Goal: Find specific page/section: Find specific page/section

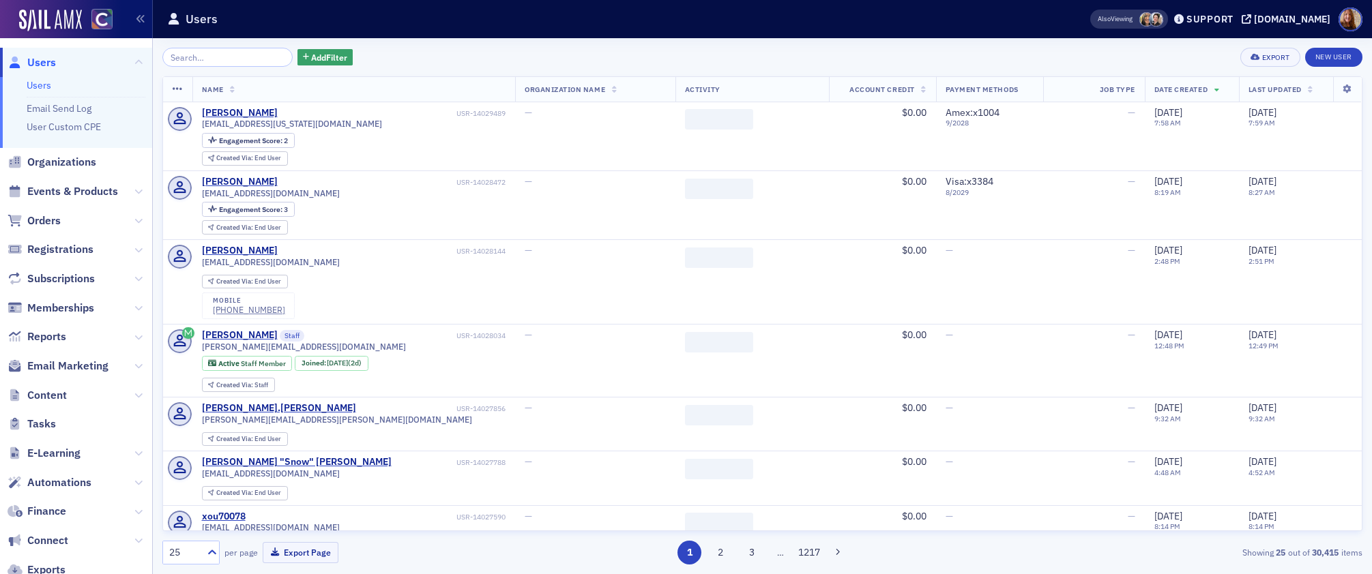
click at [246, 63] on input "search" at bounding box center [227, 57] width 130 height 19
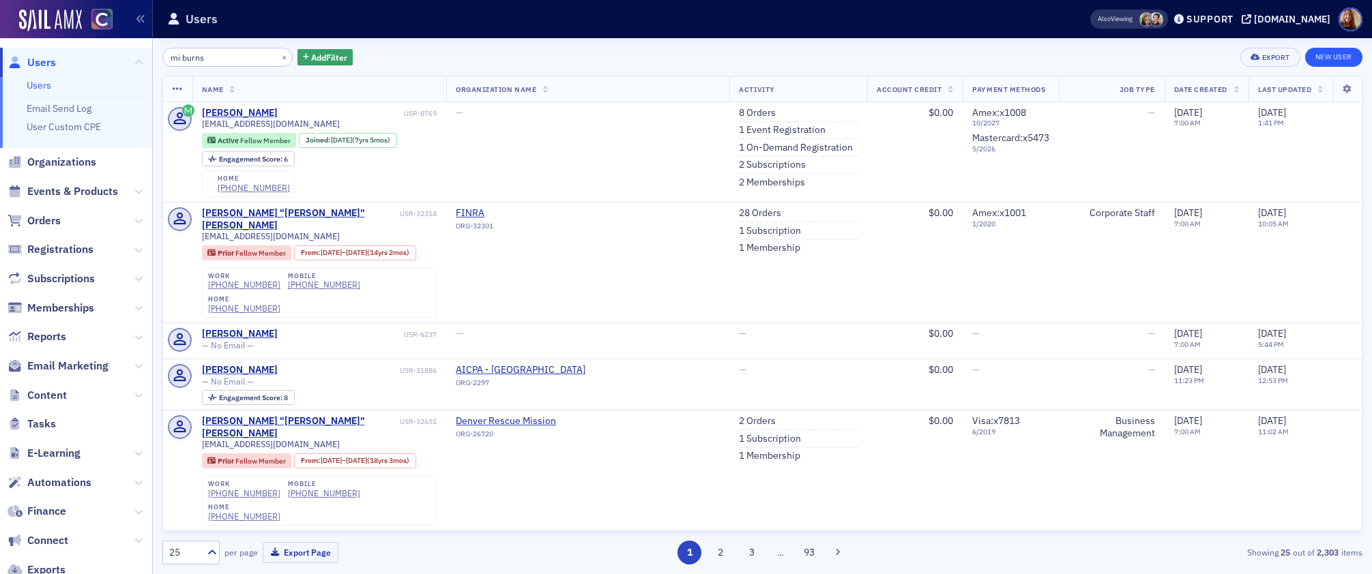
type input "mi burns"
click at [61, 194] on span "Events & Products" at bounding box center [72, 191] width 91 height 15
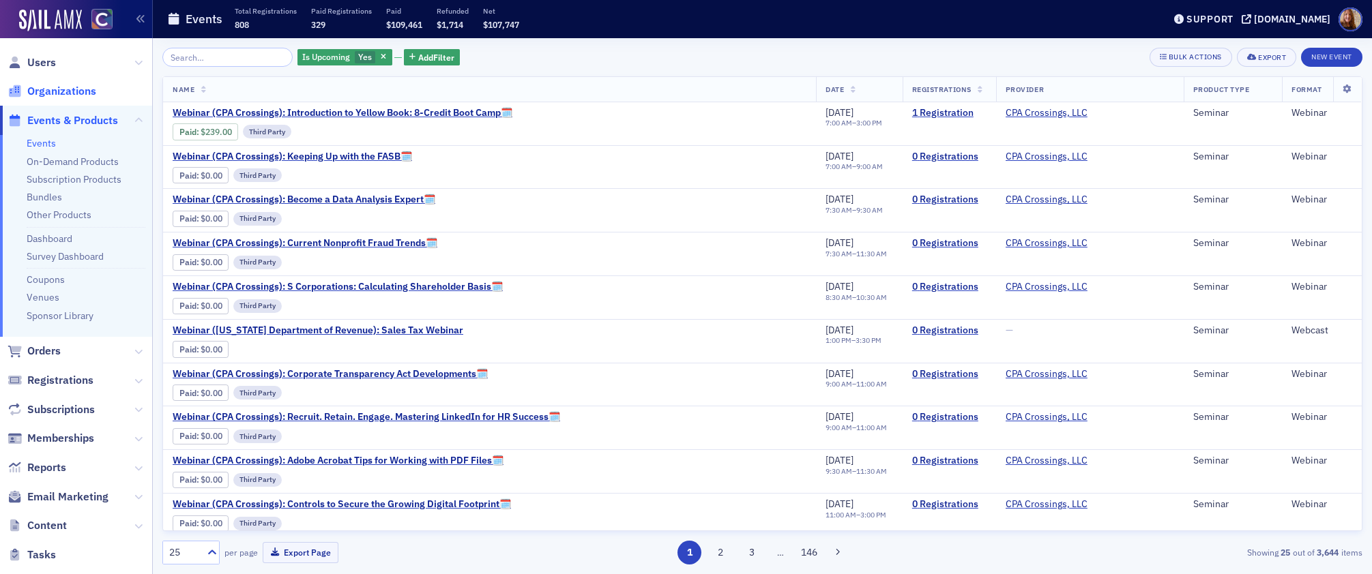
click at [53, 89] on span "Organizations" at bounding box center [61, 91] width 69 height 15
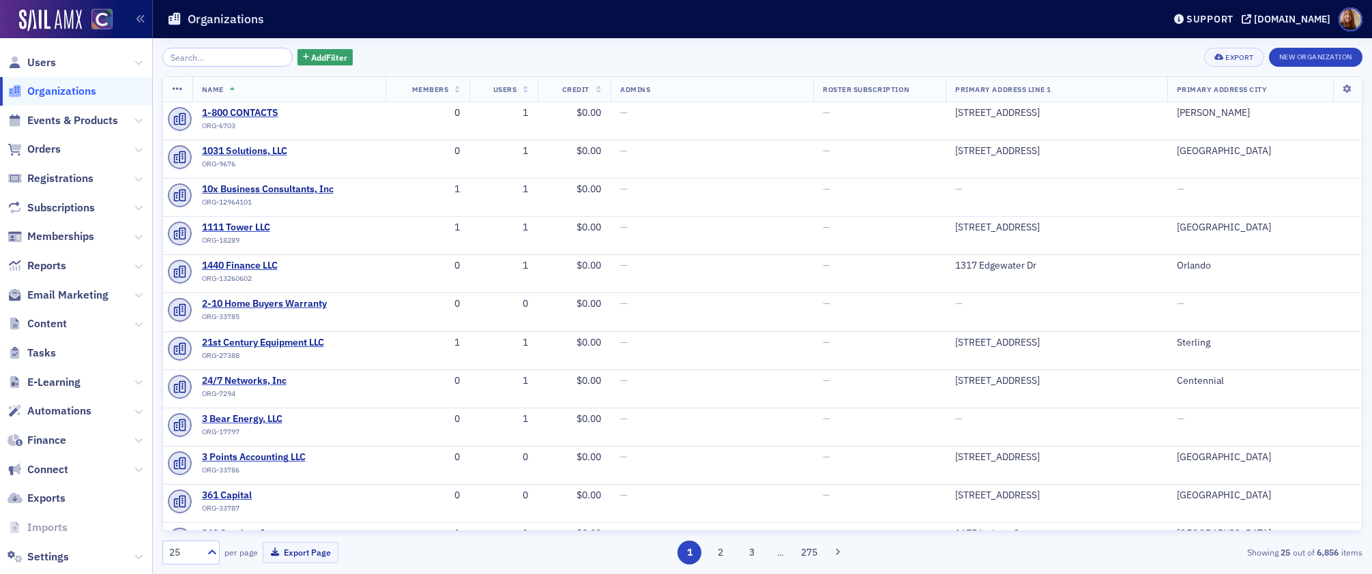
click at [188, 57] on input "search" at bounding box center [227, 57] width 130 height 19
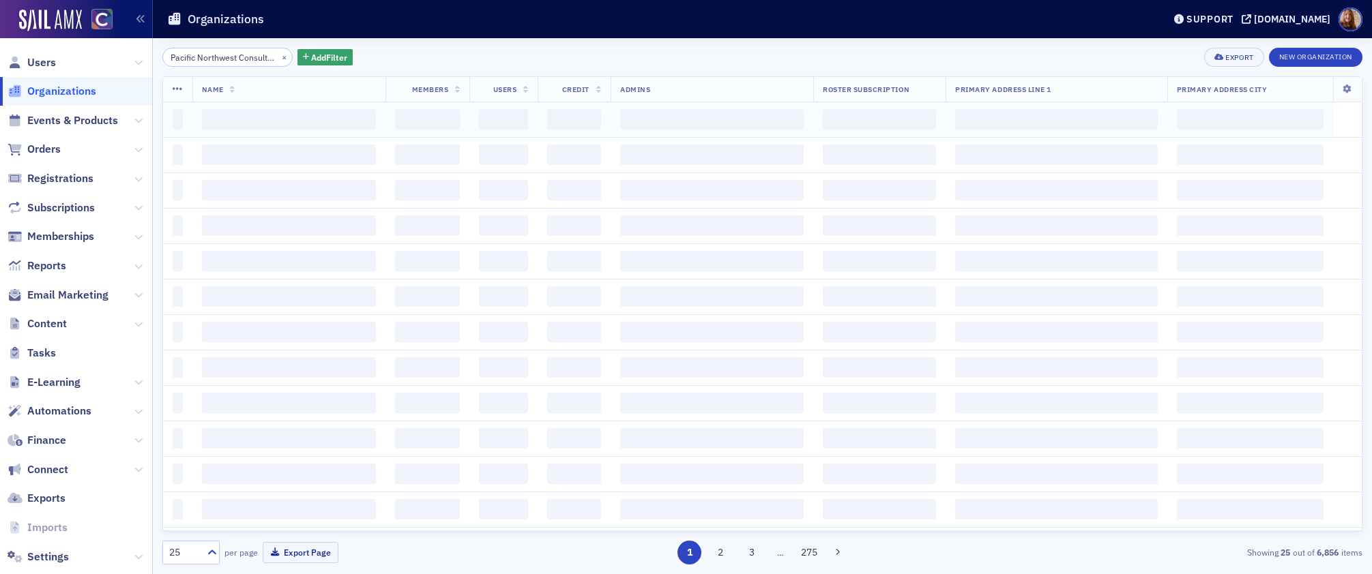
scroll to position [0, 40]
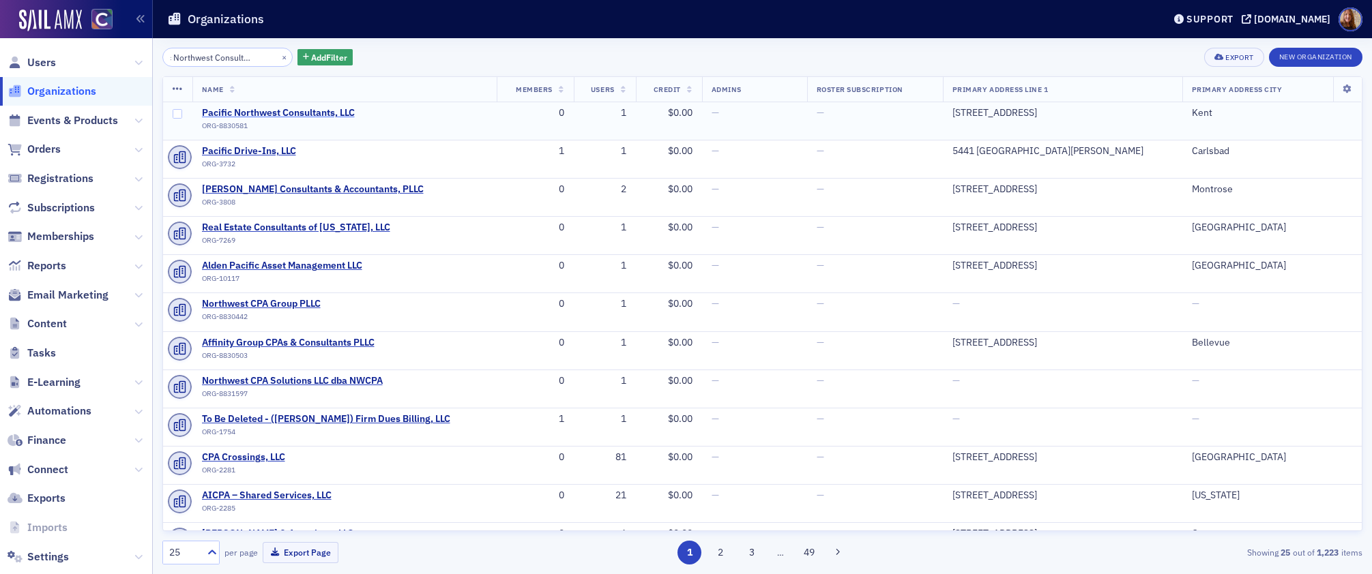
type input "Pacific Northwest Consultants, LLC"
click at [289, 112] on span "Pacific Northwest Consultants, LLC" at bounding box center [278, 113] width 153 height 12
select select "US"
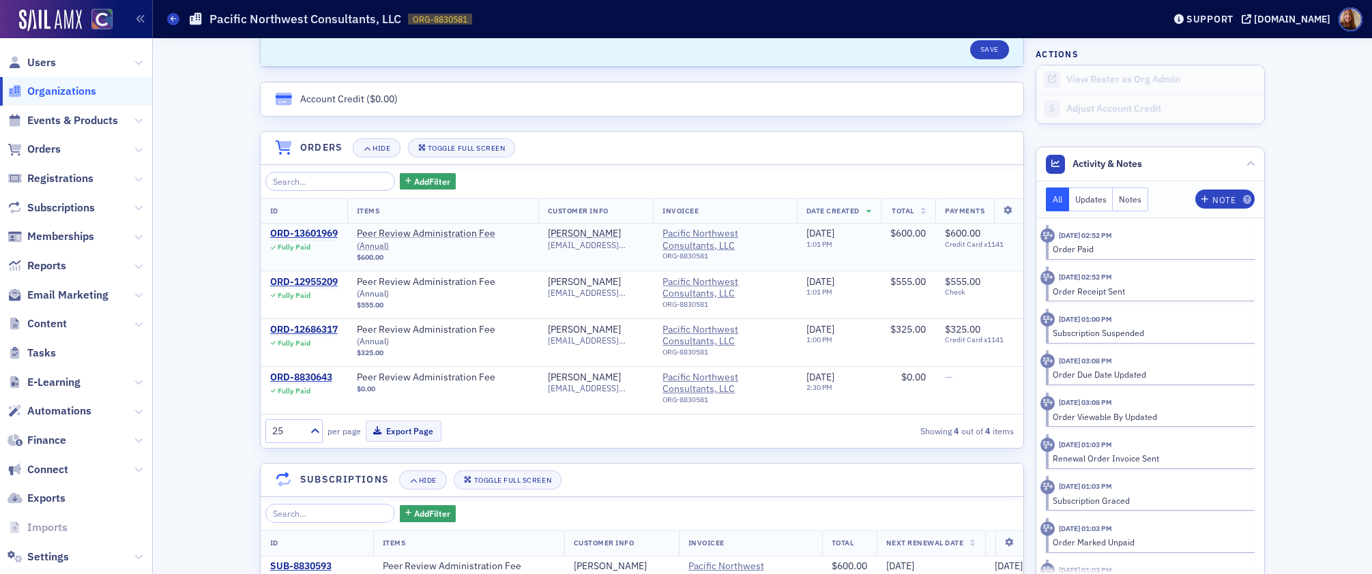
scroll to position [1089, 0]
